Goal: Navigation & Orientation: Find specific page/section

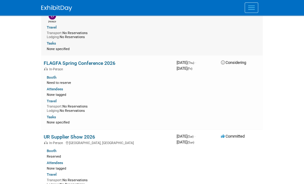
scroll to position [676, 0]
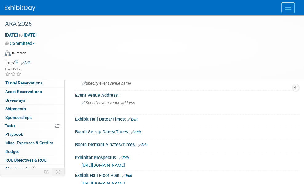
click at [11, 66] on span "Booth" at bounding box center [14, 66] width 19 height 5
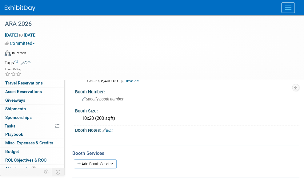
click at [0, 0] on link "Events" at bounding box center [0, 0] width 0 height 0
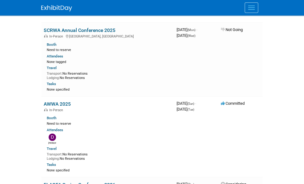
scroll to position [645, 0]
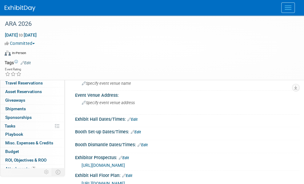
click at [14, 65] on span "Booth" at bounding box center [14, 66] width 19 height 5
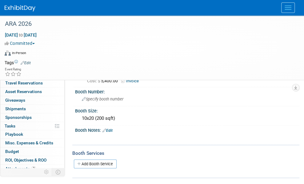
click at [0, 0] on link "Events" at bounding box center [0, 0] width 0 height 0
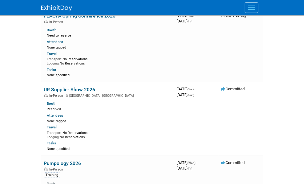
scroll to position [707, 0]
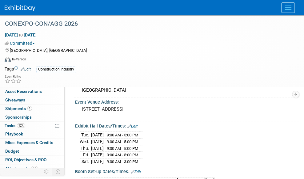
click at [22, 64] on span "Booth" at bounding box center [14, 66] width 19 height 5
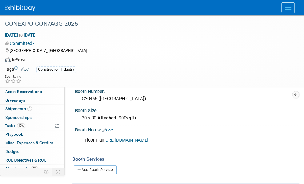
click at [0, 0] on link "Events" at bounding box center [0, 0] width 0 height 0
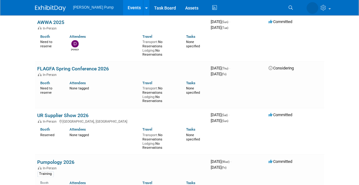
scroll to position [461, 0]
